Goal: Task Accomplishment & Management: Use online tool/utility

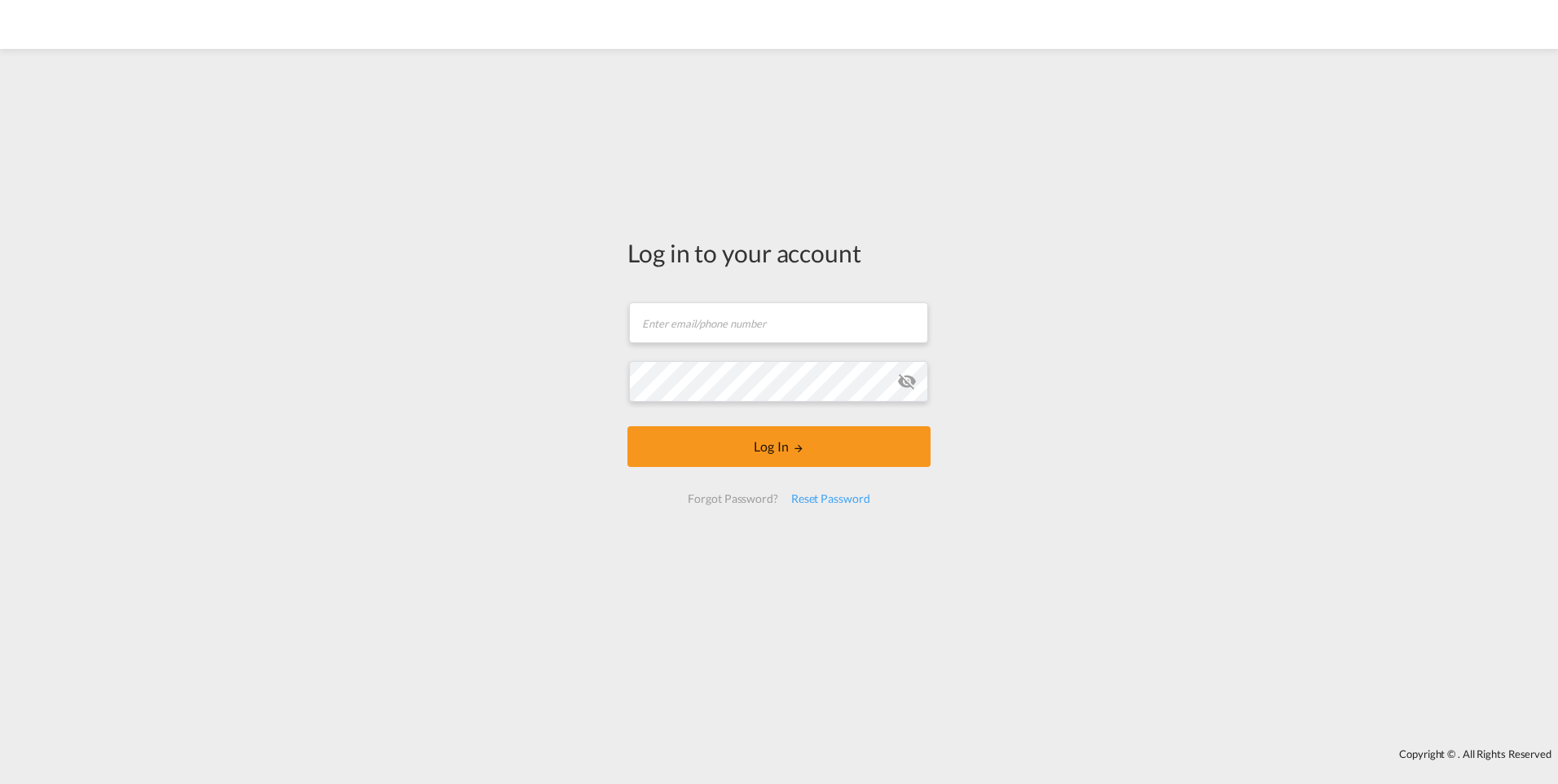
click at [715, 294] on form "Email field is required Password field is required Log In Forgot Password? Rese…" at bounding box center [779, 403] width 303 height 234
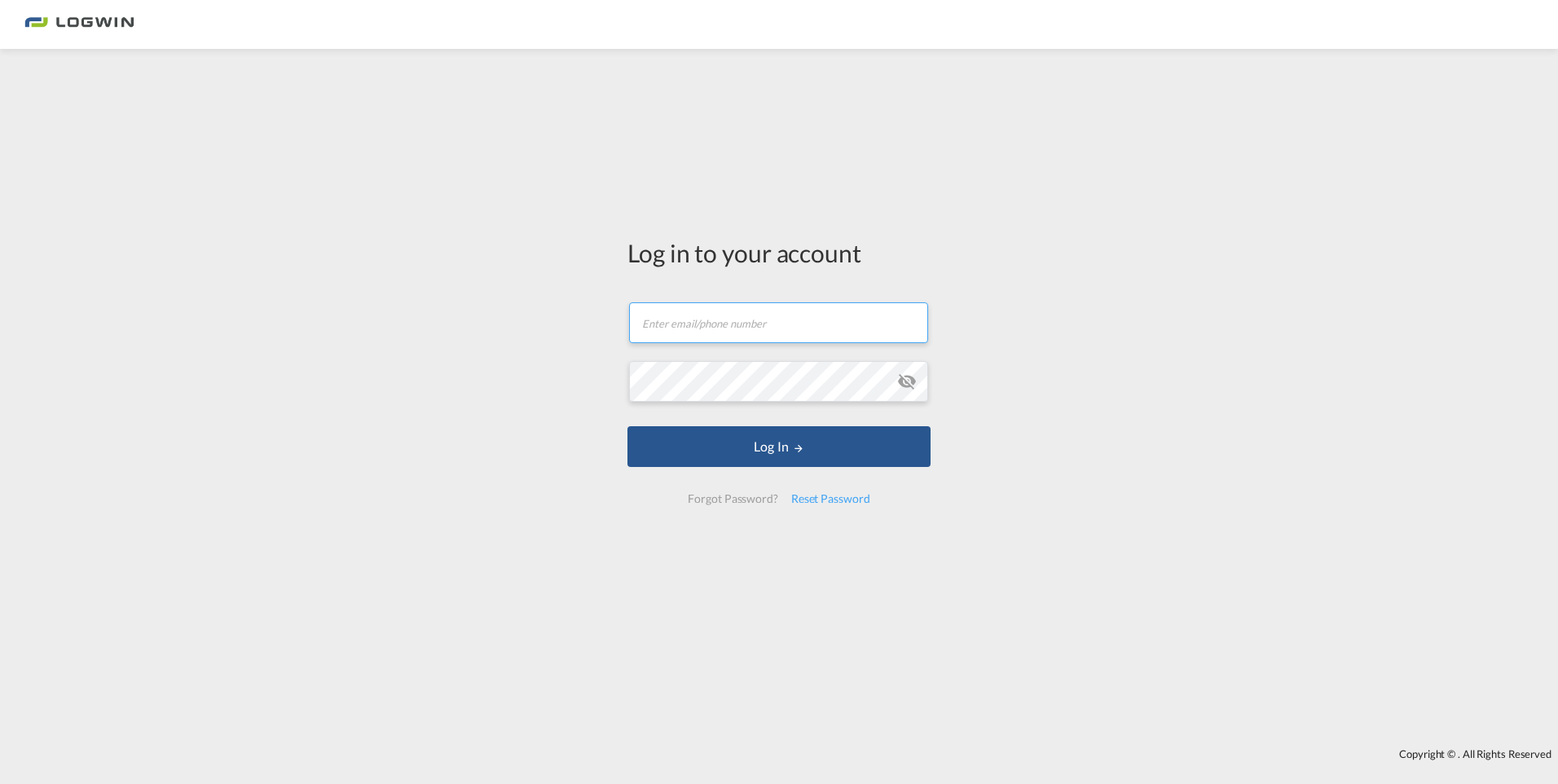
click at [717, 311] on input "text" at bounding box center [779, 322] width 299 height 40
type input "[PERSON_NAME][EMAIL_ADDRESS][DOMAIN_NAME]"
click at [628, 426] on button "Log In" at bounding box center [779, 446] width 303 height 40
